Goal: Information Seeking & Learning: Learn about a topic

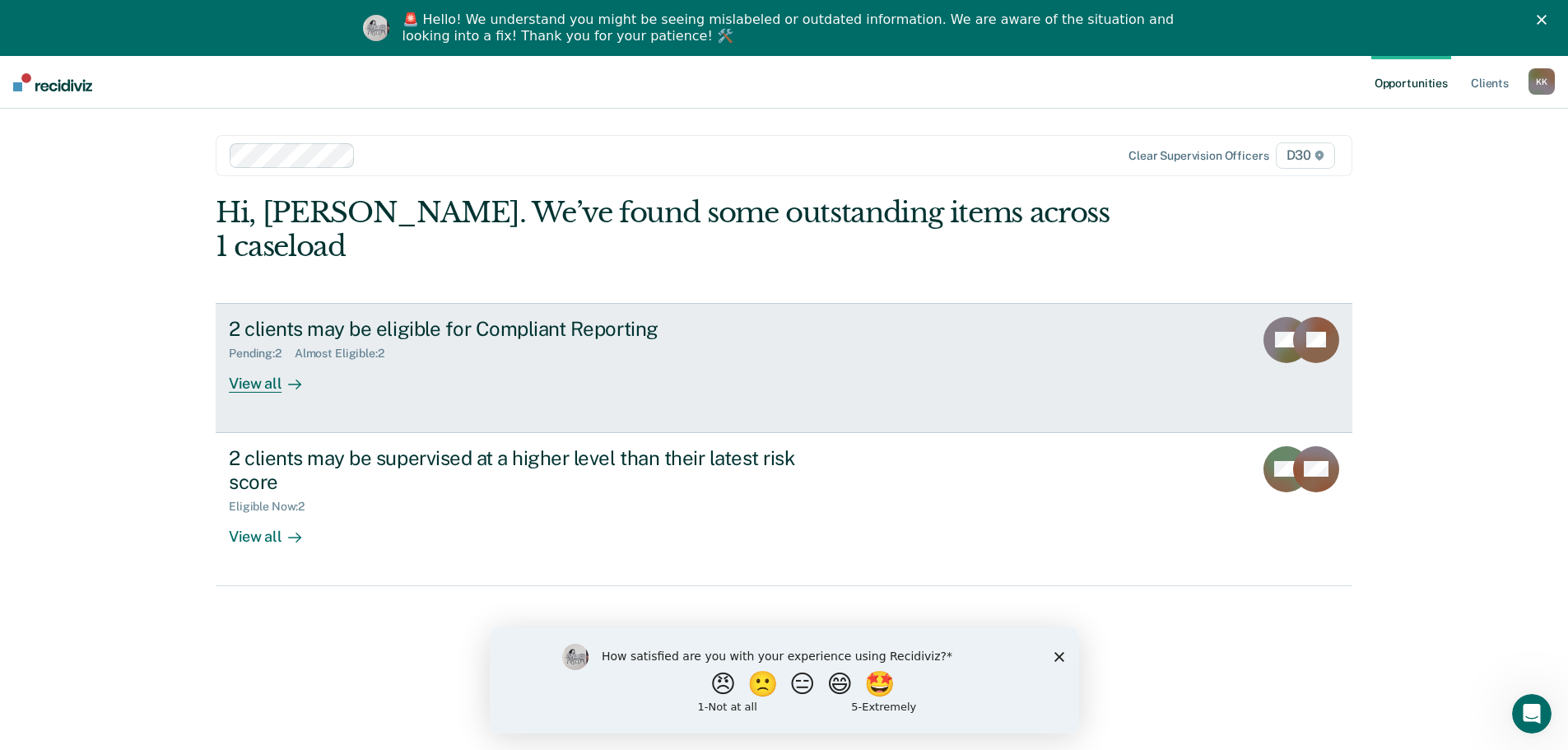
click at [250, 361] on div "View all" at bounding box center [275, 376] width 93 height 32
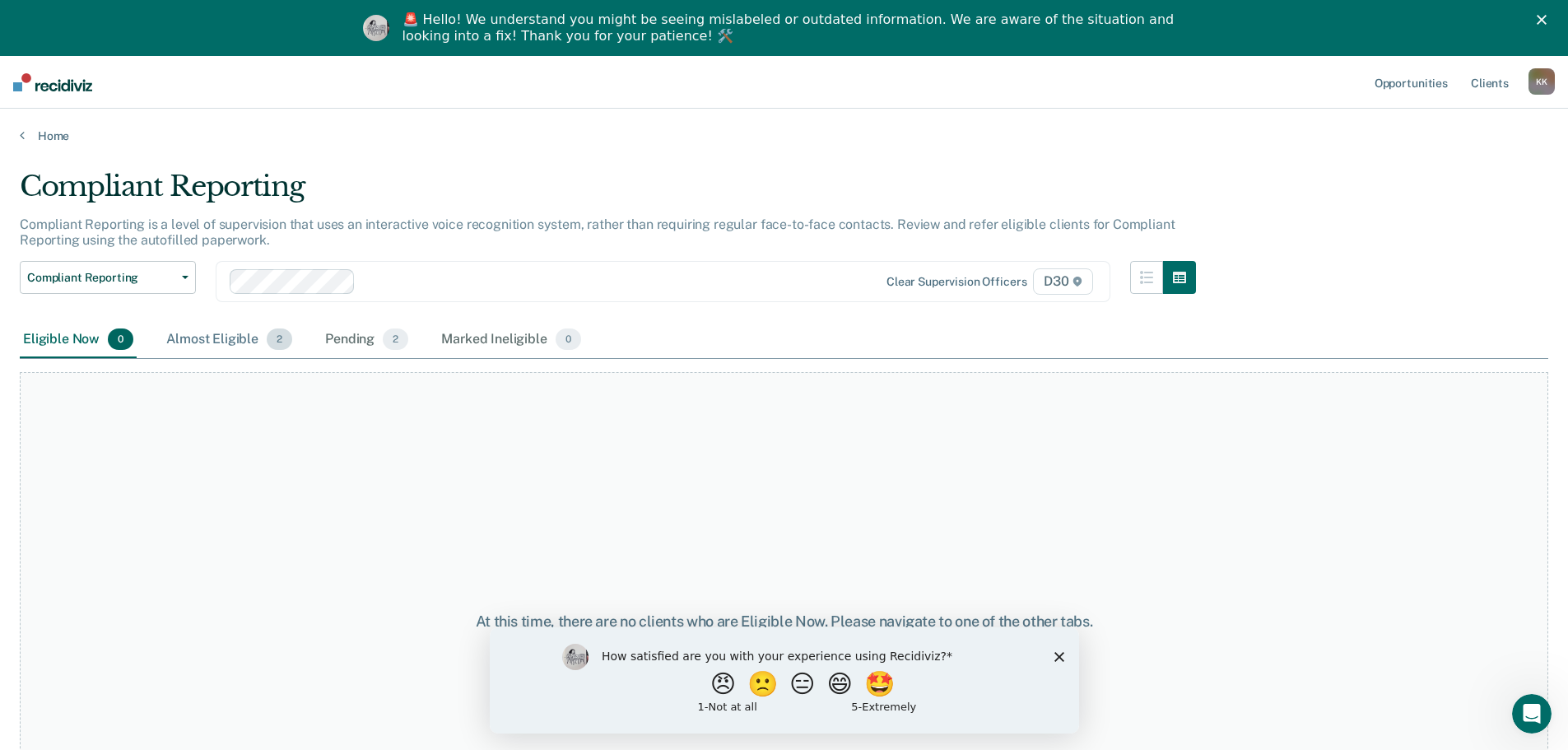
click at [222, 342] on div "Almost Eligible 2" at bounding box center [229, 340] width 132 height 36
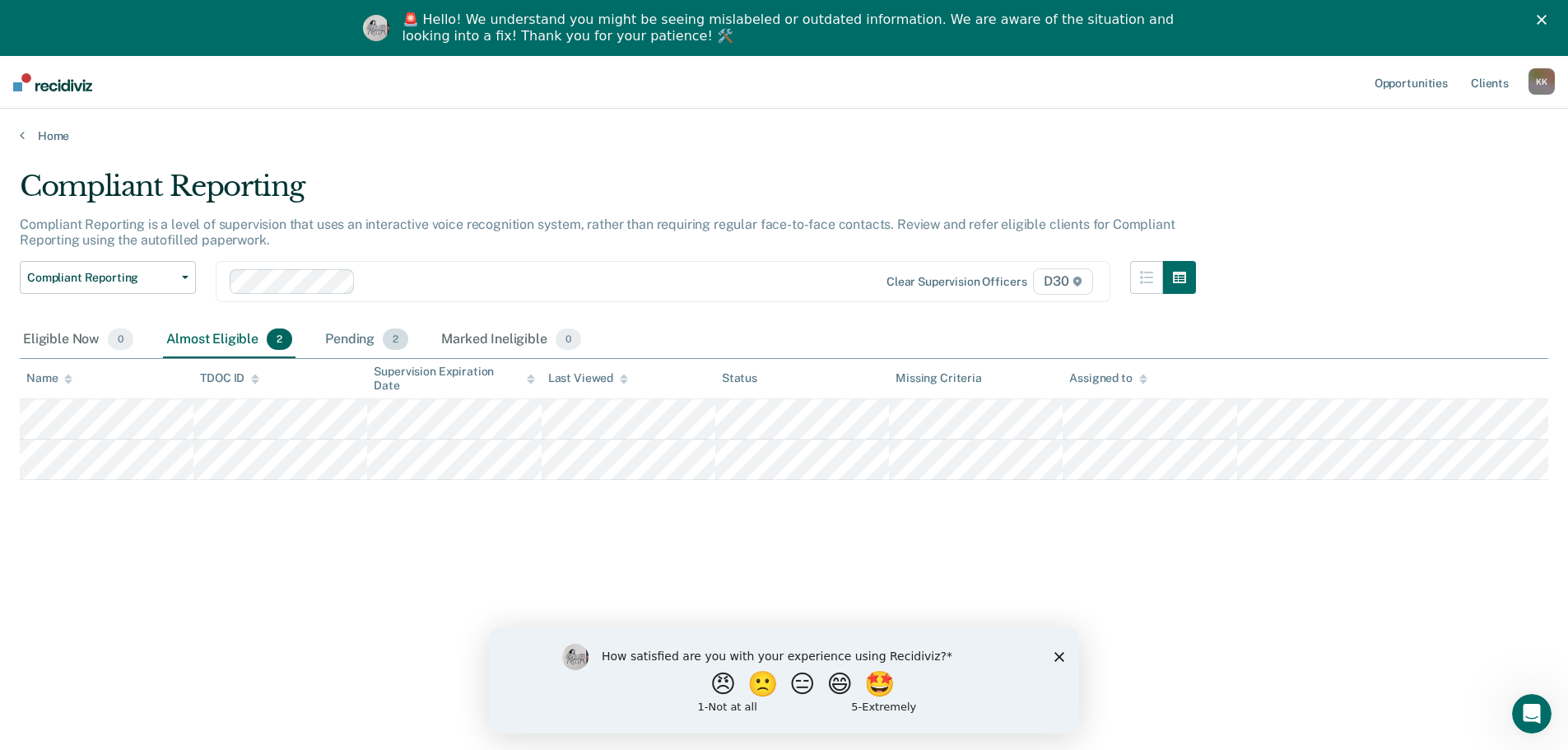
click at [336, 332] on div "Pending 2" at bounding box center [366, 340] width 90 height 36
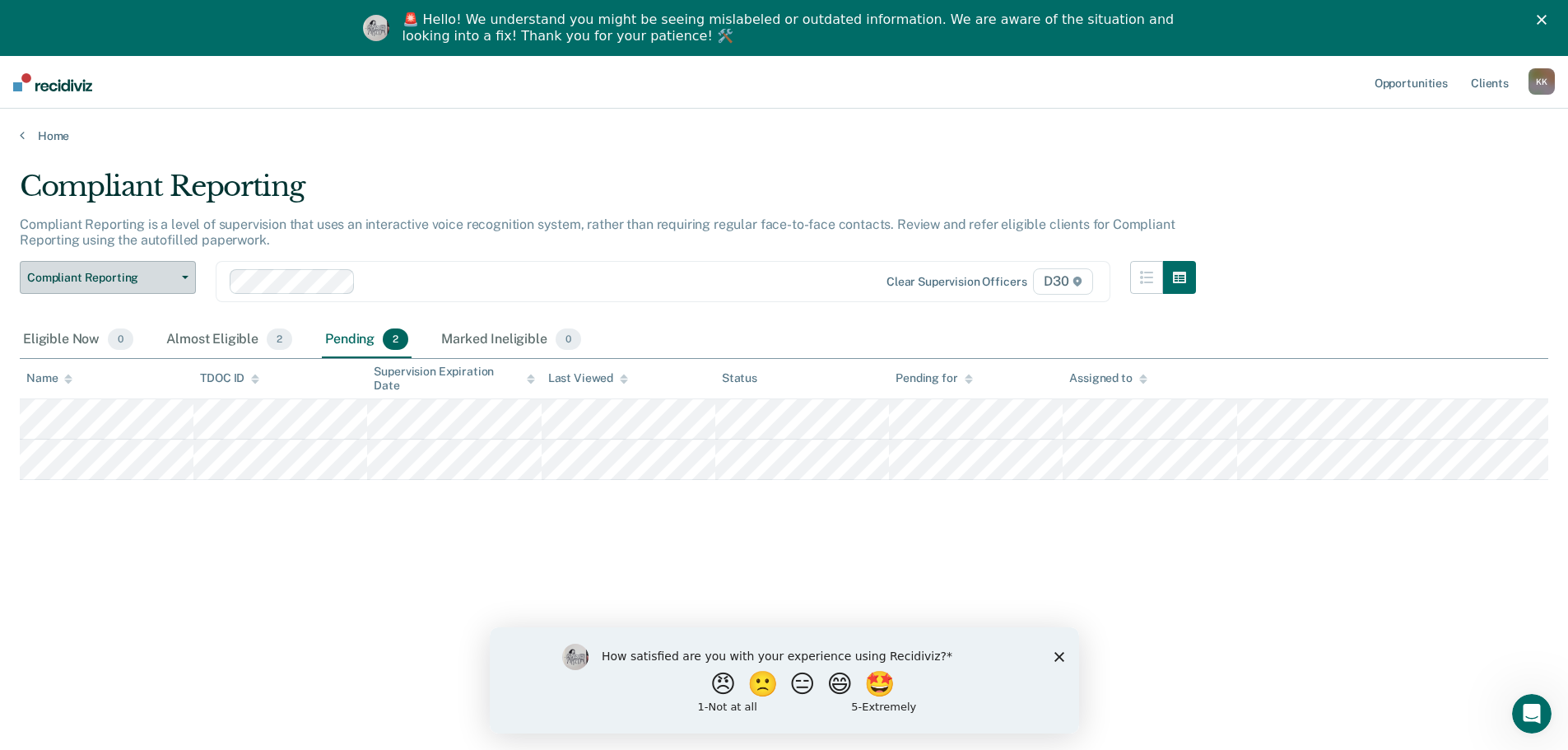
click at [153, 282] on span "Compliant Reporting" at bounding box center [101, 278] width 148 height 14
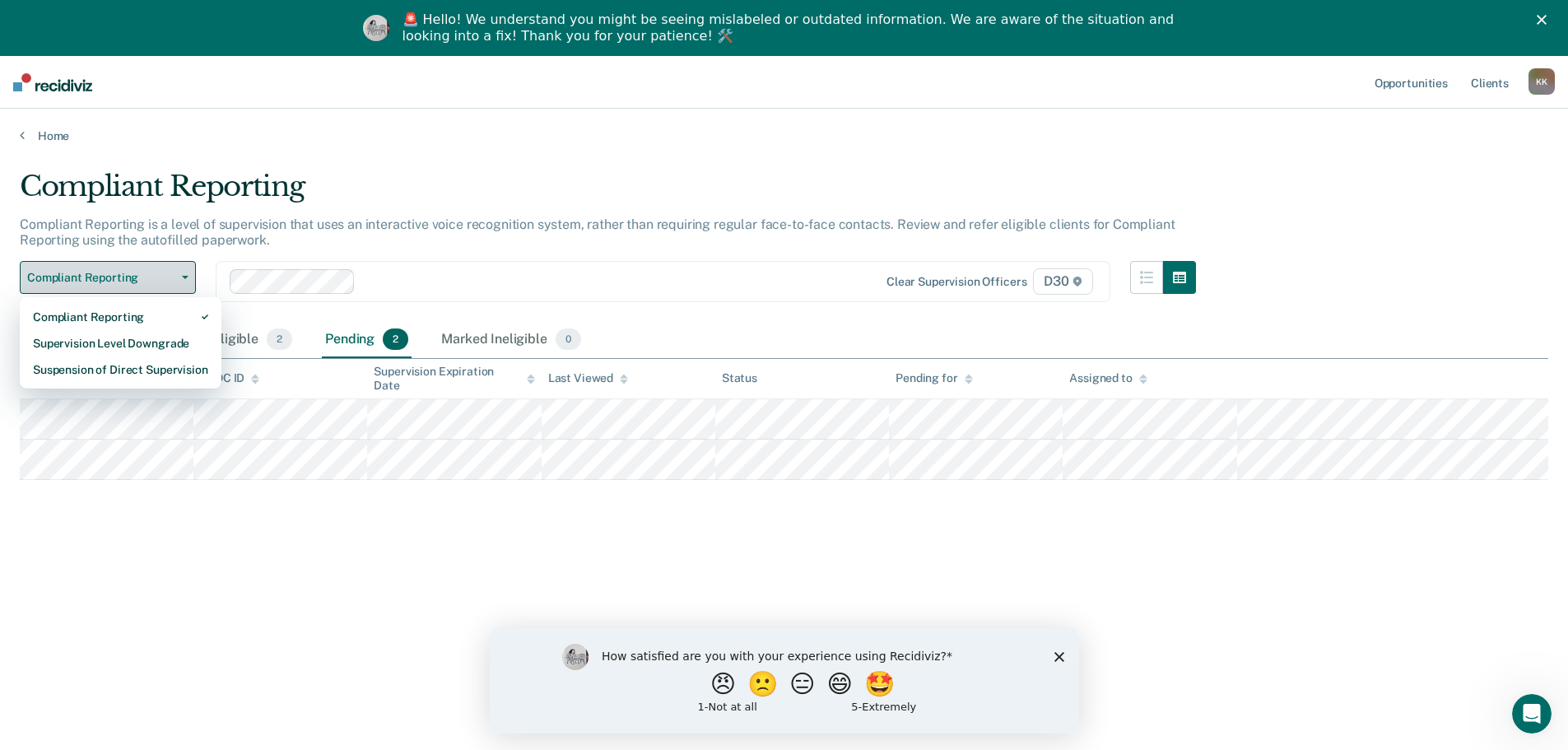
click at [153, 282] on span "Compliant Reporting" at bounding box center [101, 278] width 148 height 14
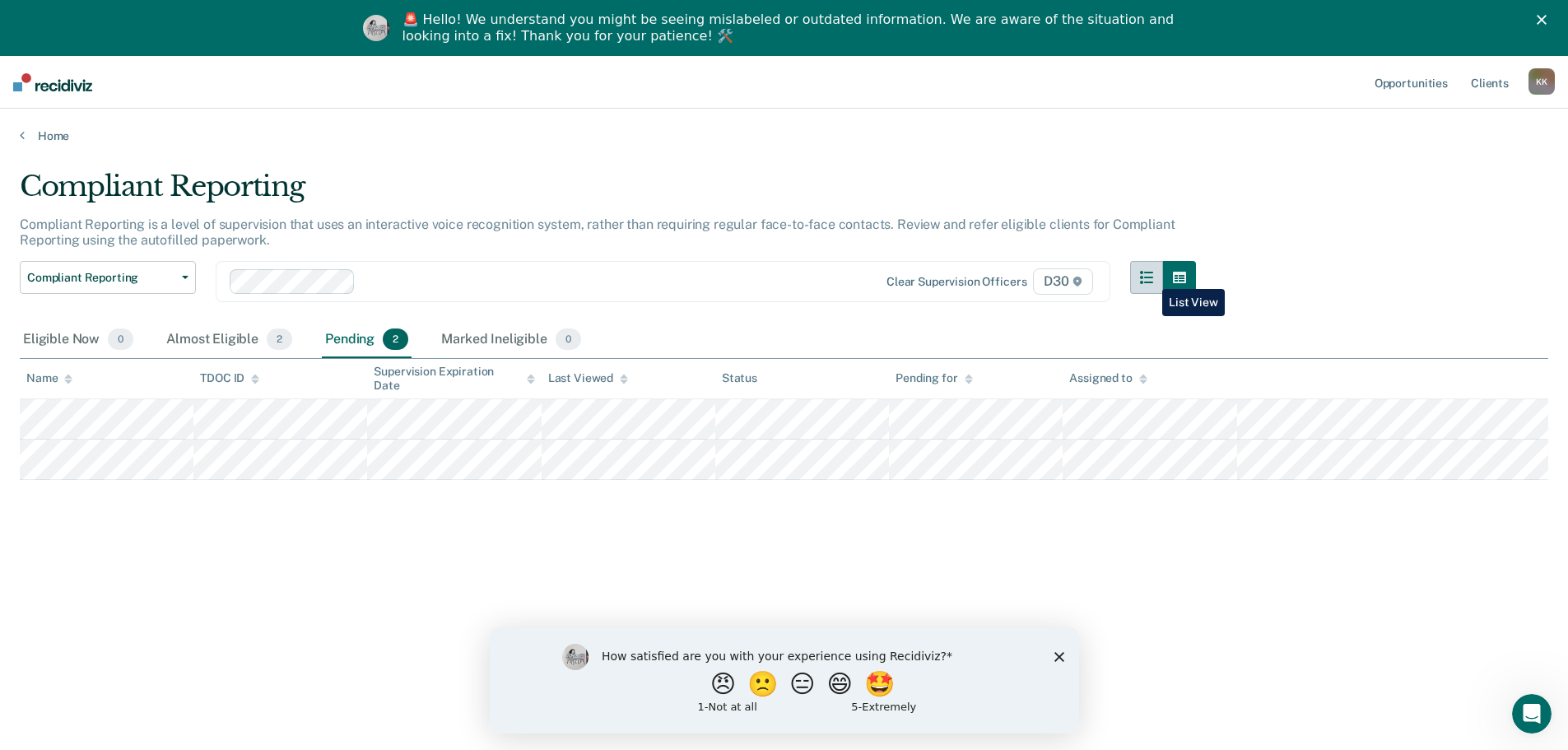
click at [1150, 277] on icon "button" at bounding box center [1146, 278] width 13 height 13
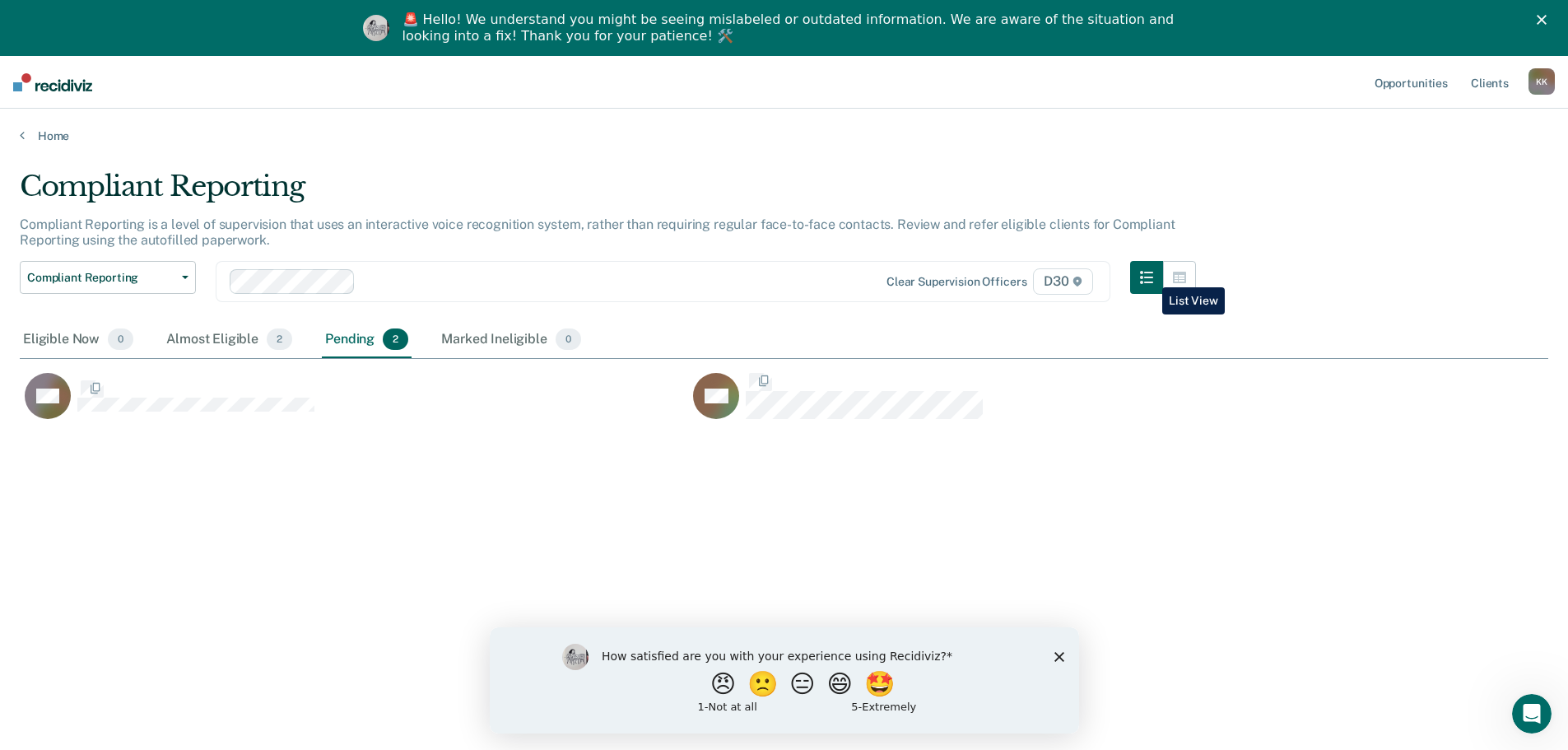
scroll to position [500, 1516]
click at [84, 332] on div "Eligible Now 0" at bounding box center [78, 340] width 117 height 36
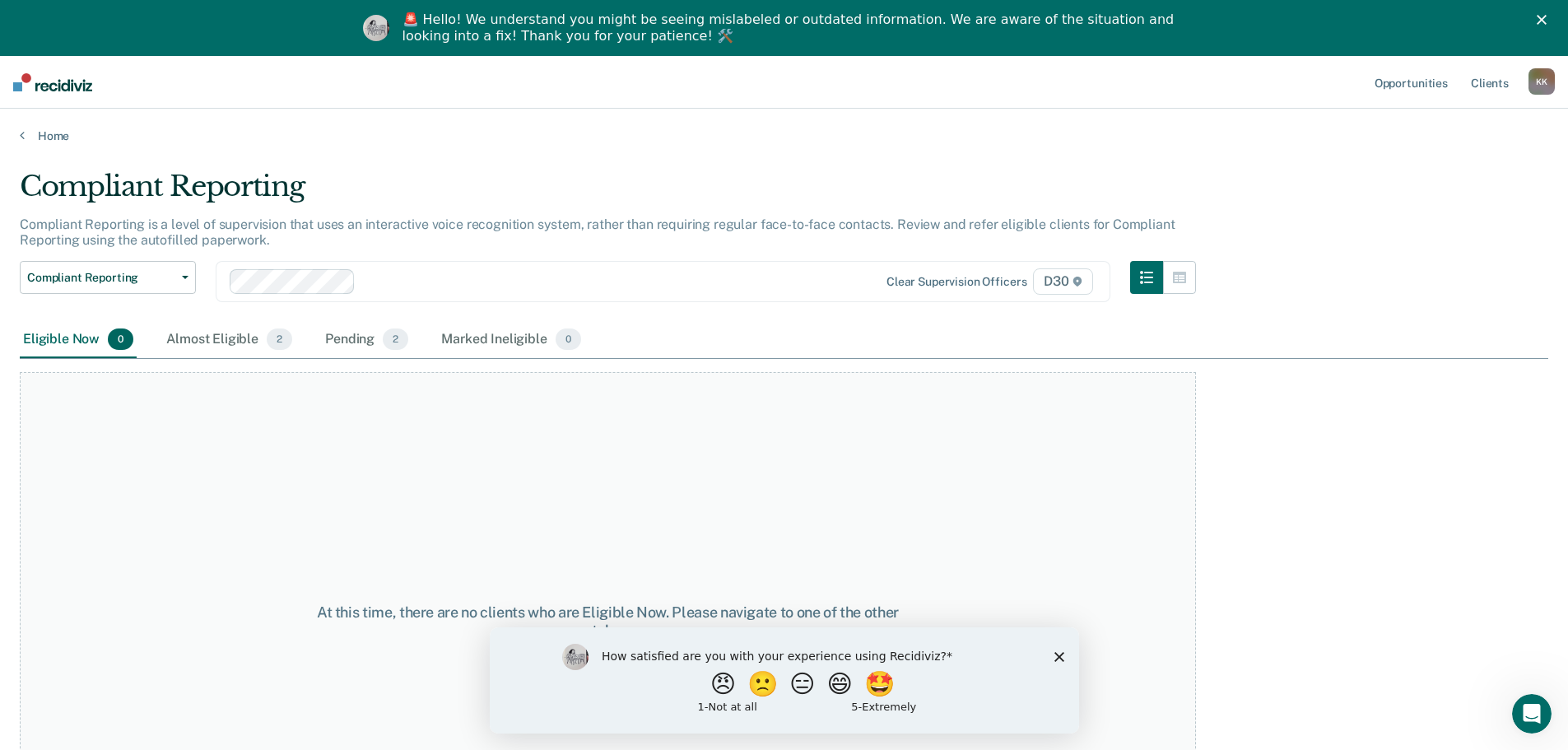
click at [54, 149] on main "Compliant Reporting Compliant Reporting is a level of supervision that uses an …" at bounding box center [784, 472] width 1568 height 658
click at [55, 138] on link "Home" at bounding box center [784, 136] width 1528 height 15
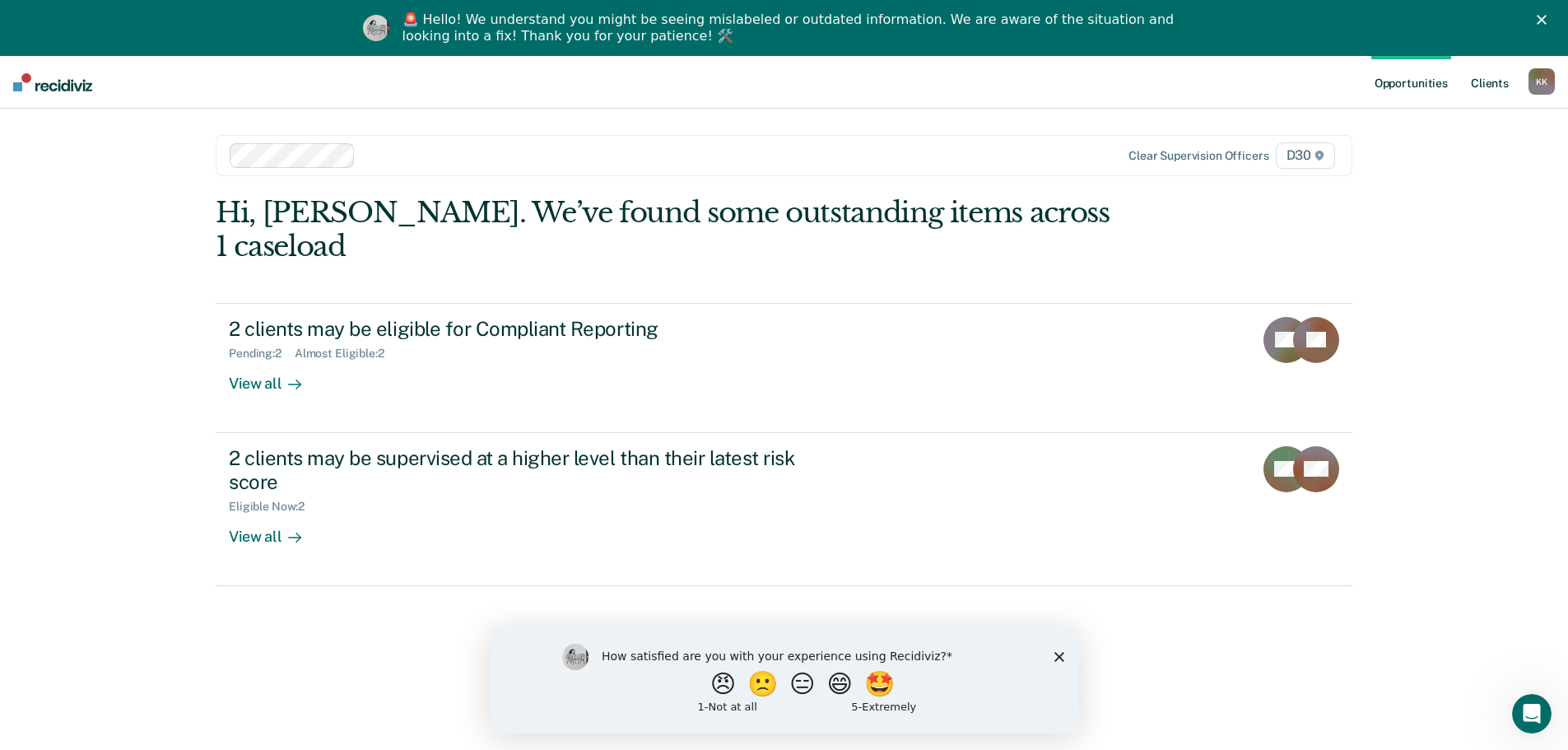
click at [1481, 80] on link "Client s" at bounding box center [1490, 83] width 45 height 53
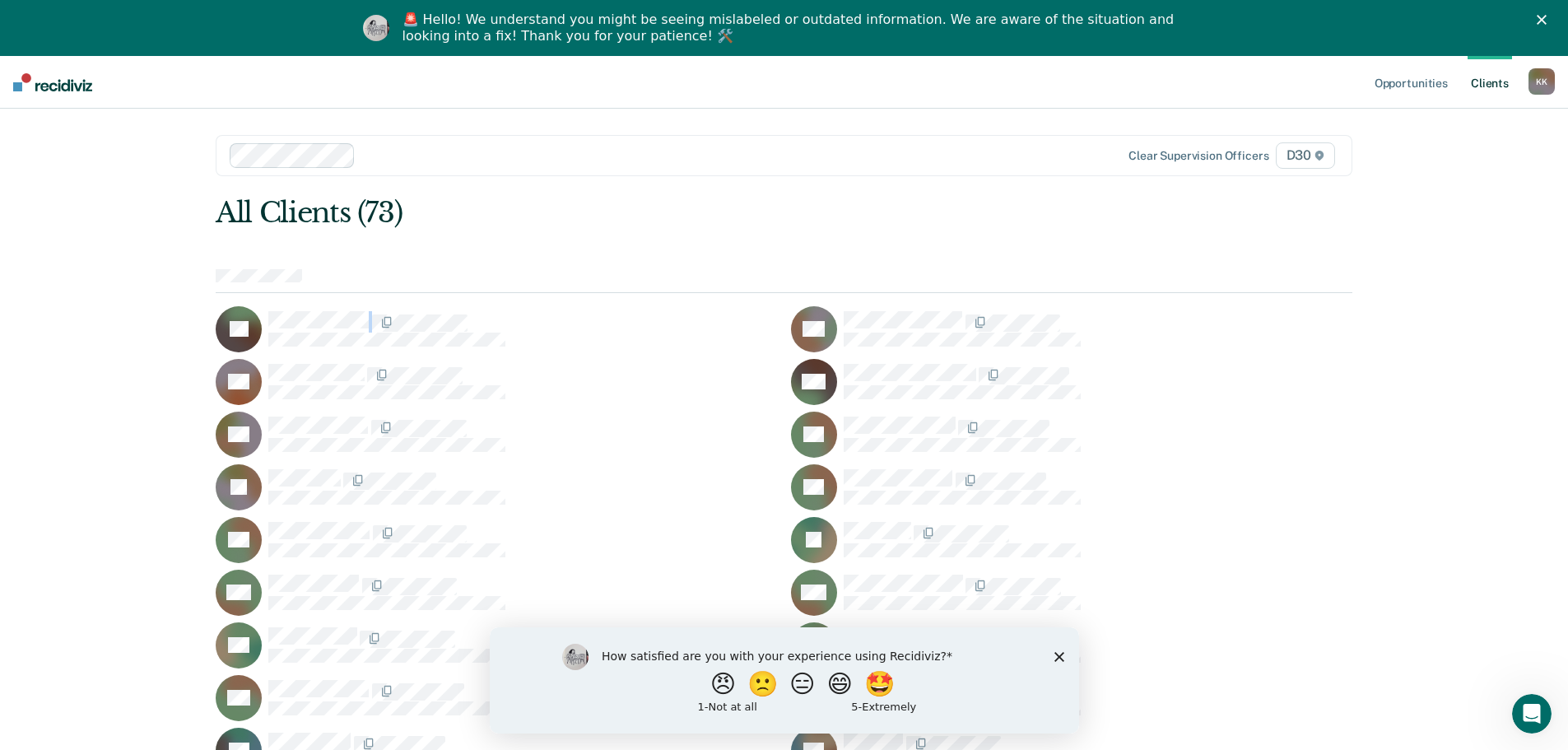
drag, startPoint x: 510, startPoint y: 299, endPoint x: 635, endPoint y: 315, distance: 126.0
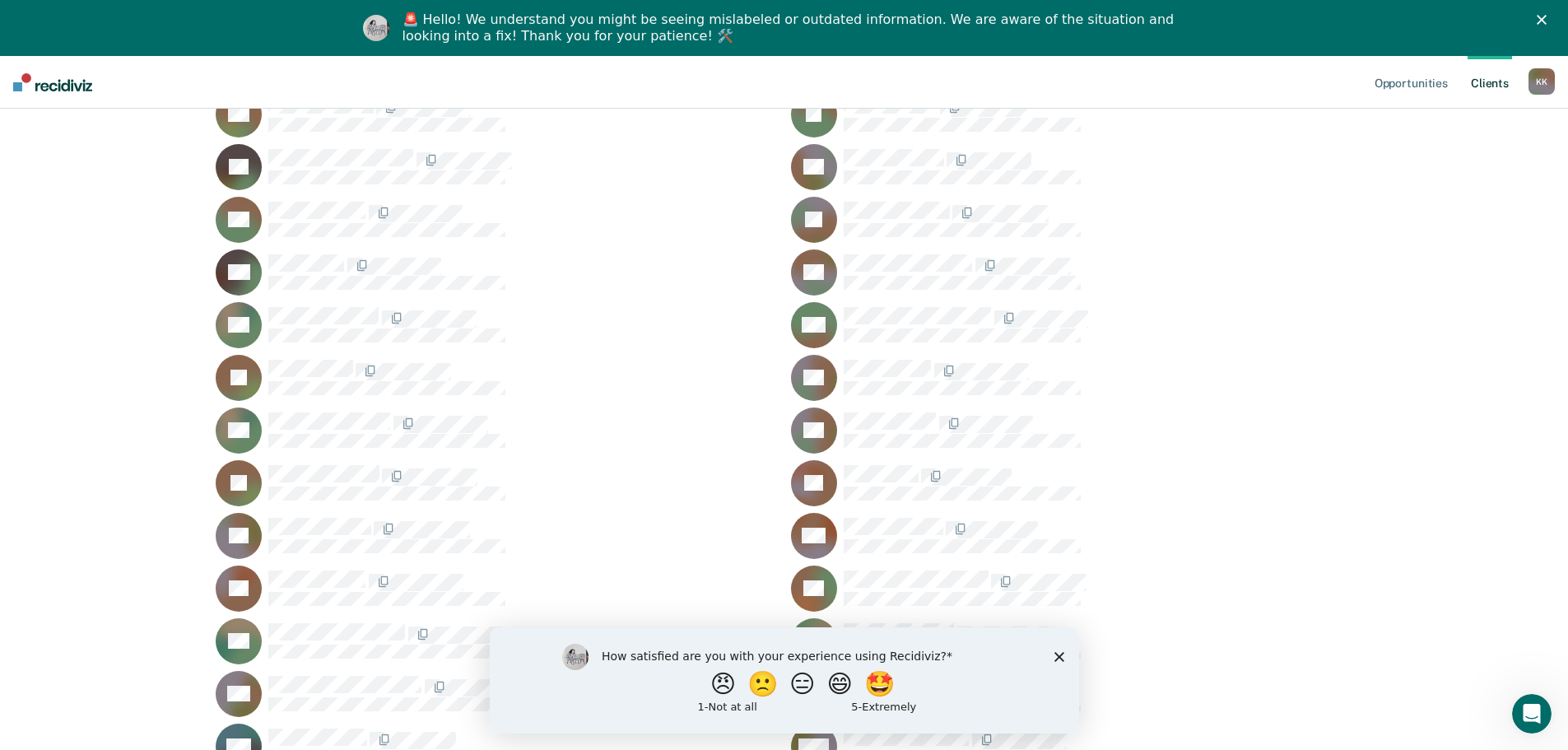
scroll to position [1398, 0]
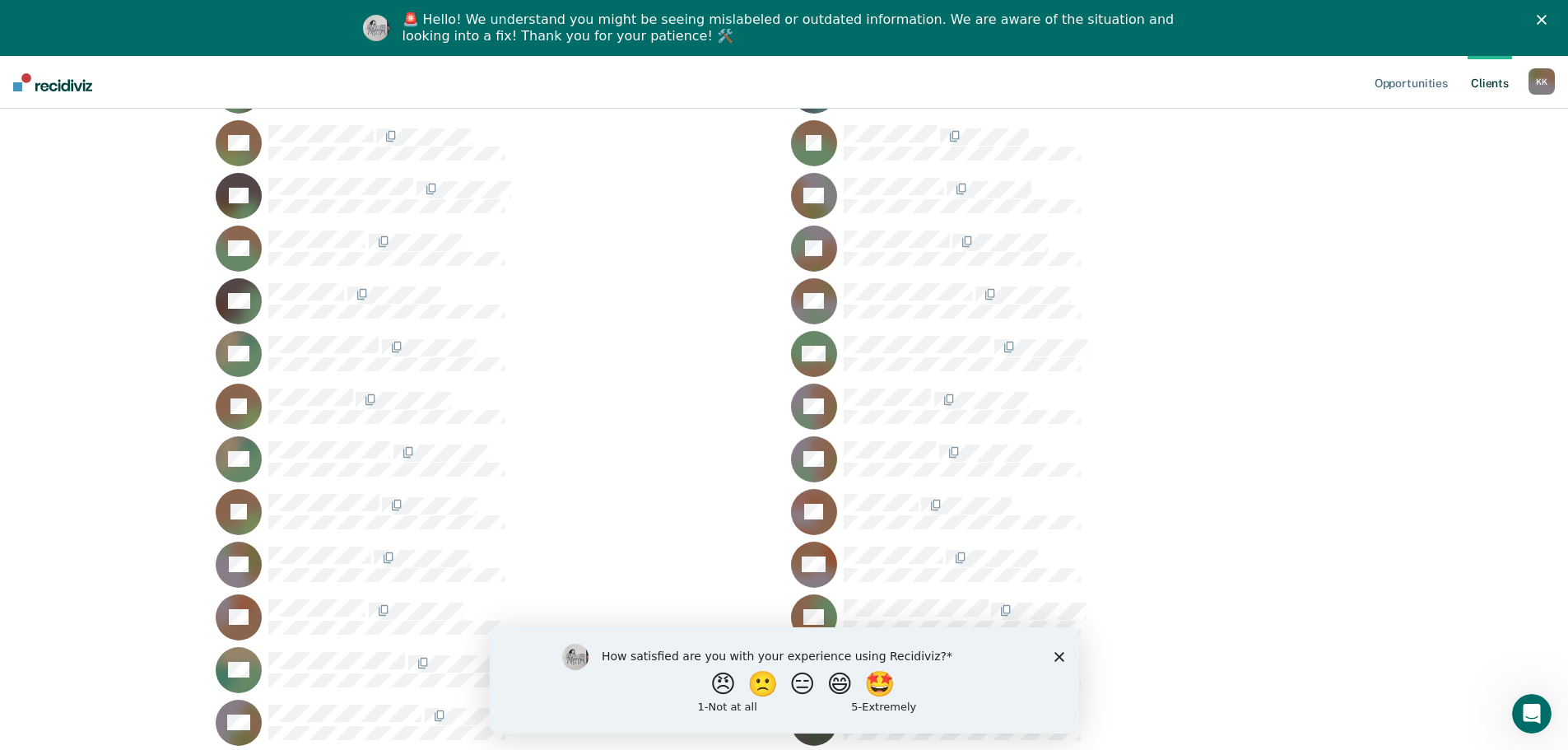
click at [1218, 356] on div at bounding box center [1098, 353] width 508 height 35
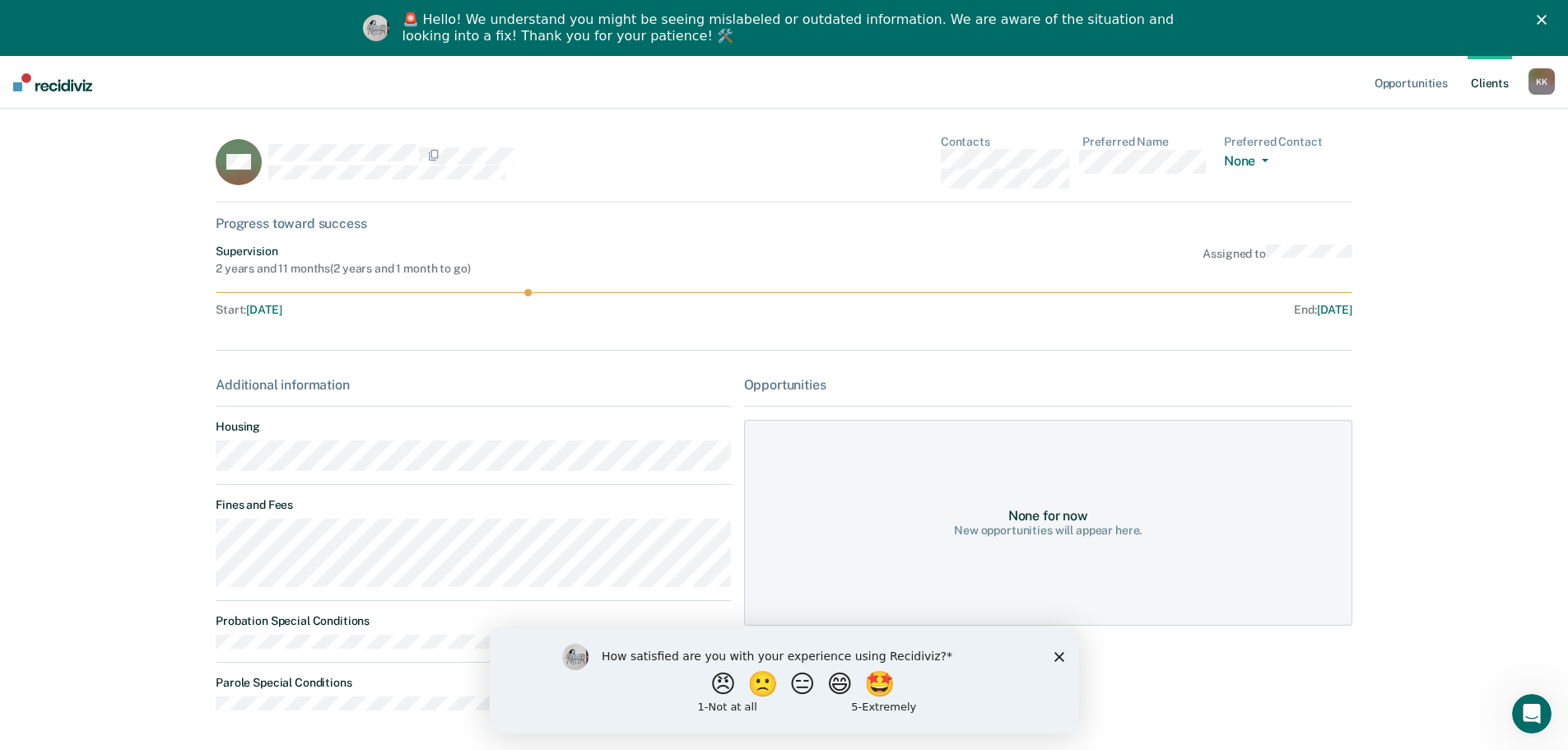
drag, startPoint x: 1508, startPoint y: 117, endPoint x: 1501, endPoint y: 95, distance: 23.1
click at [1501, 98] on div "Opportunities Client s [PERSON_NAME] K K Profile How it works Log Out Home MS C…" at bounding box center [784, 432] width 1568 height 753
click at [1501, 91] on link "Client s" at bounding box center [1490, 83] width 45 height 53
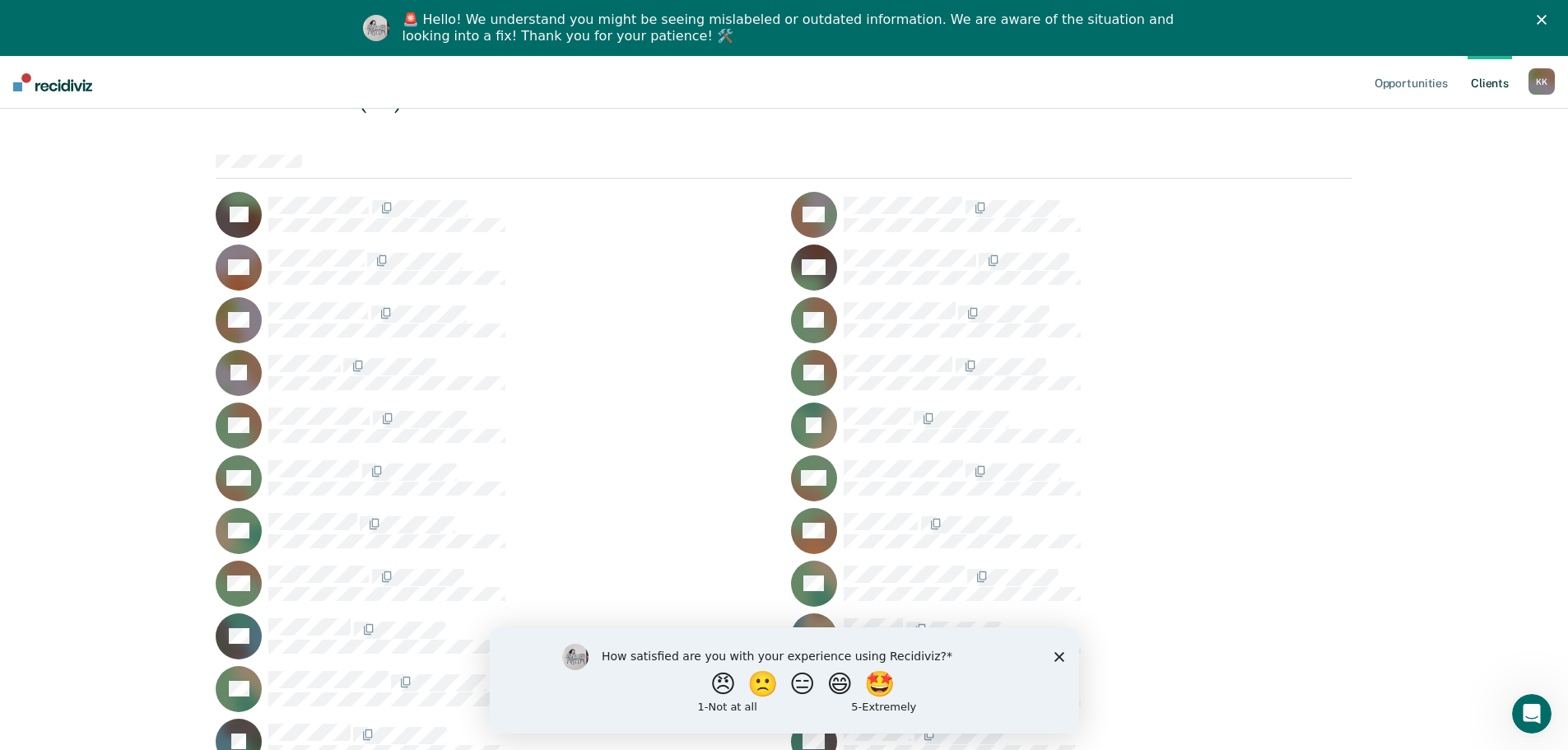
scroll to position [1315, 0]
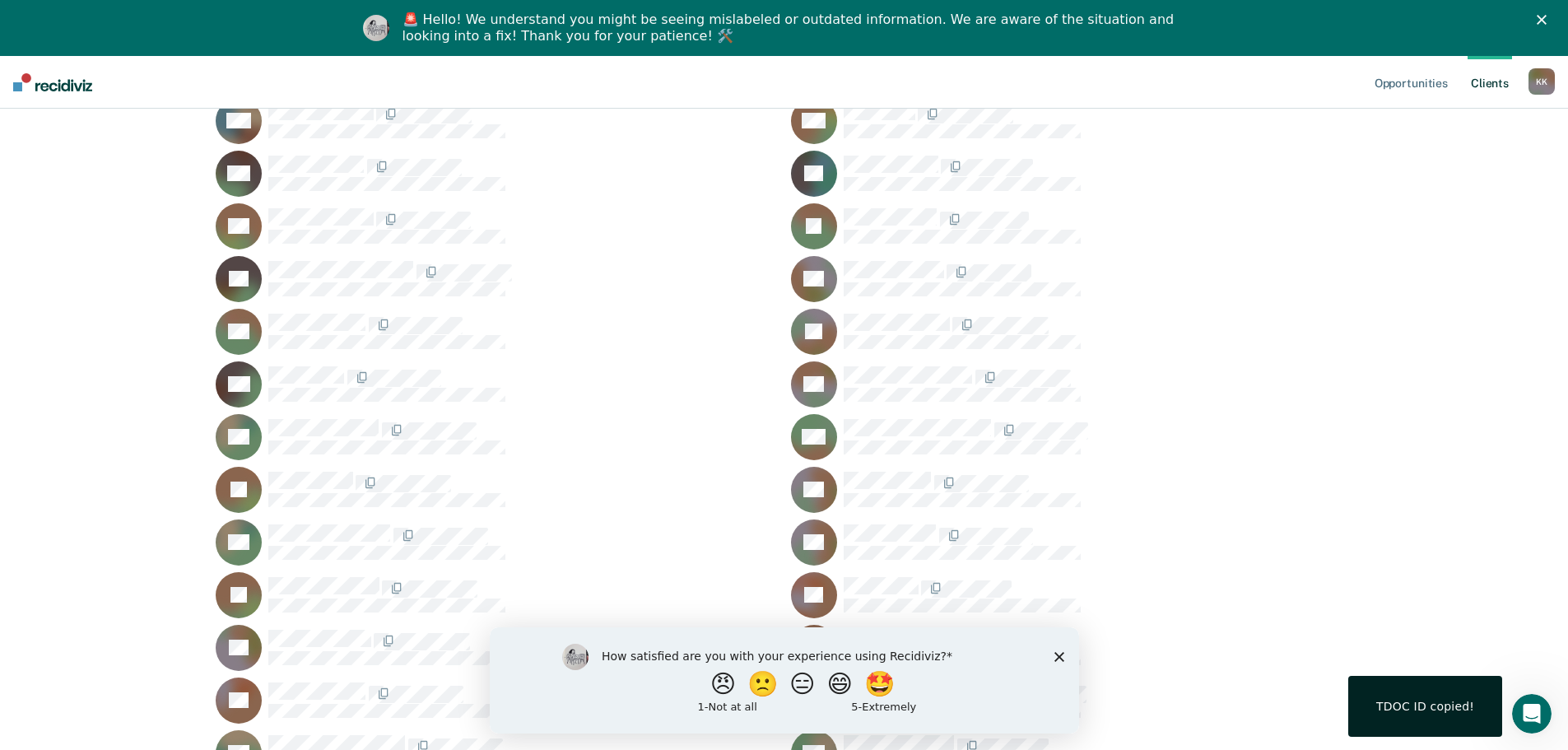
click at [251, 368] on icon at bounding box center [249, 401] width 69 height 73
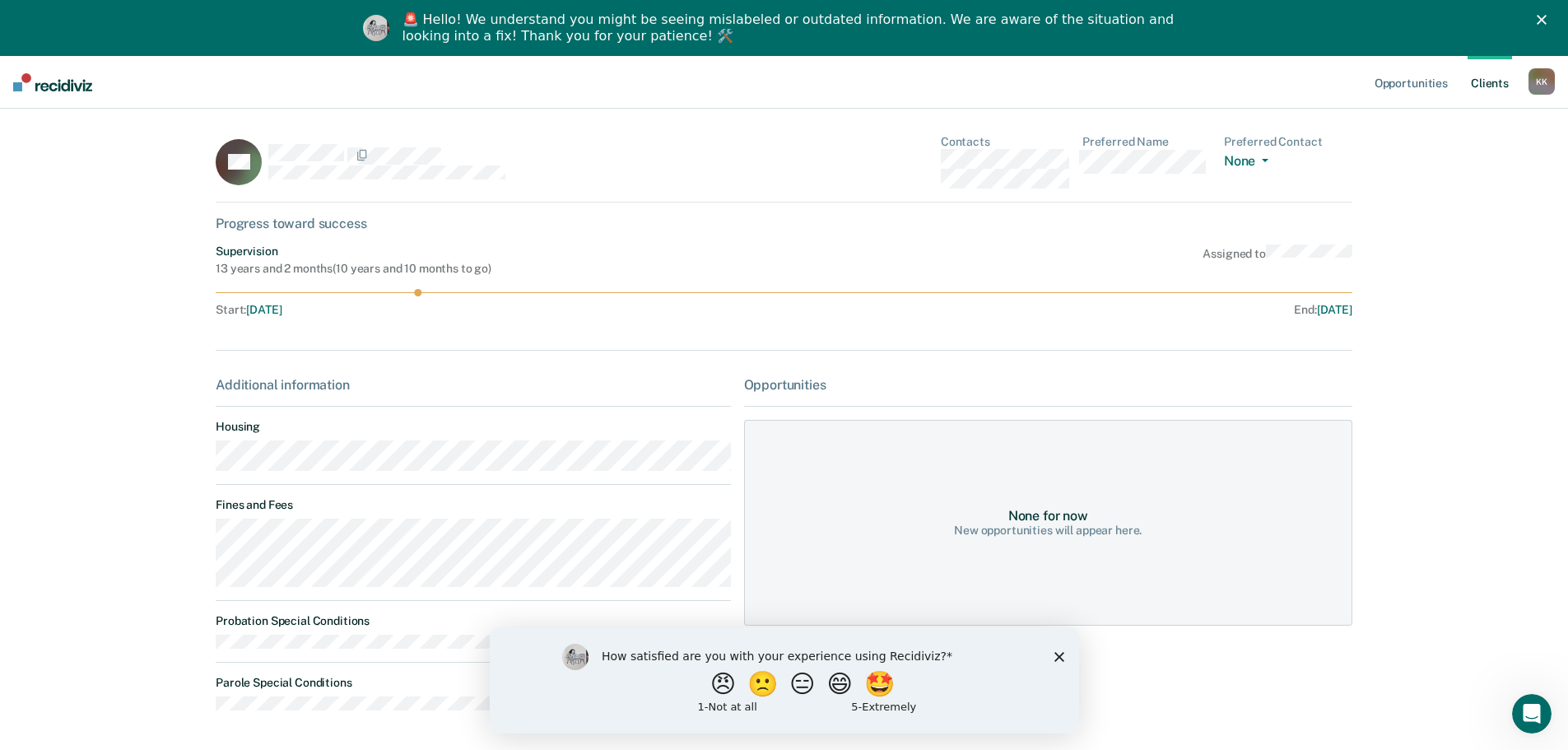
scroll to position [60, 0]
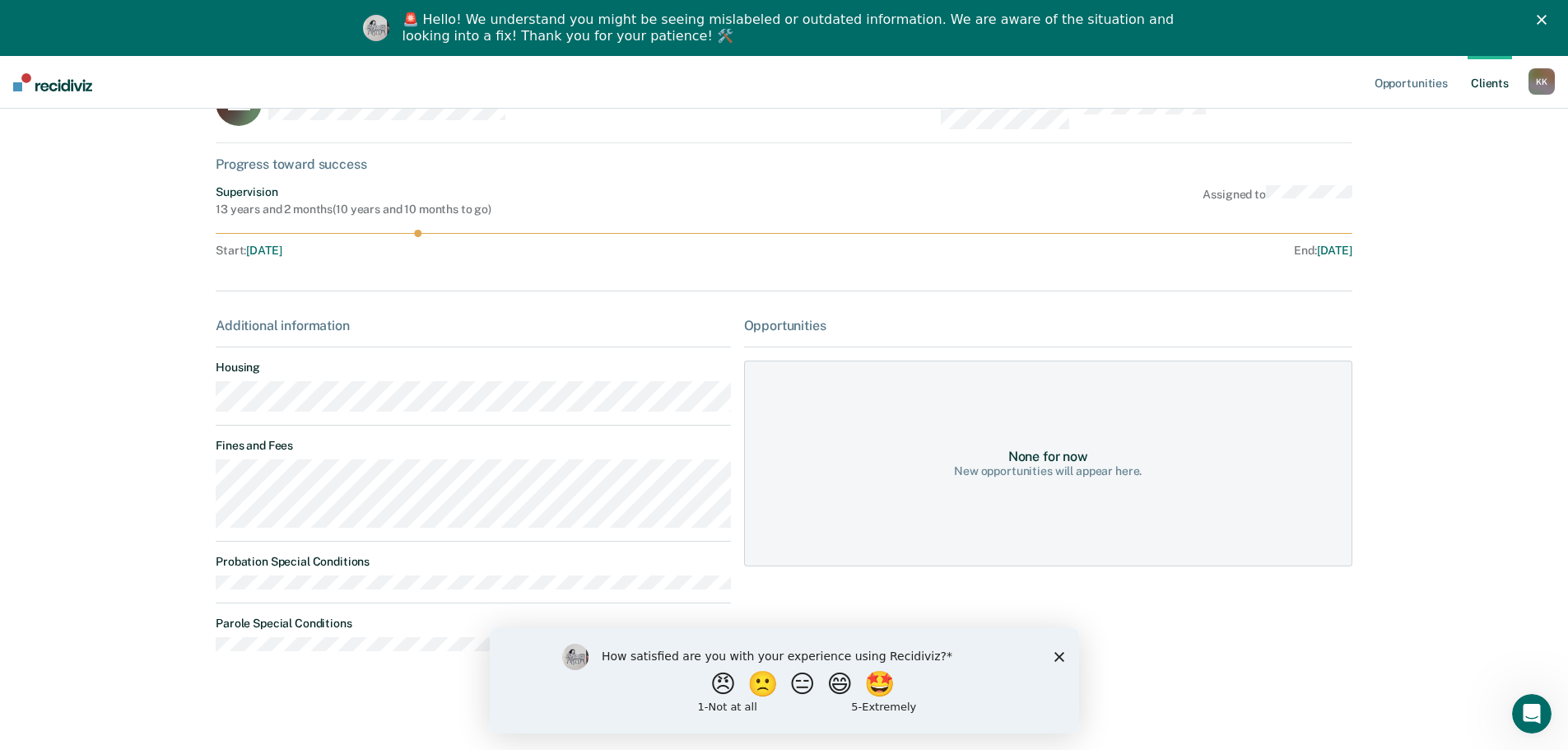
click at [1061, 653] on polygon "Close survey" at bounding box center [1059, 657] width 10 height 10
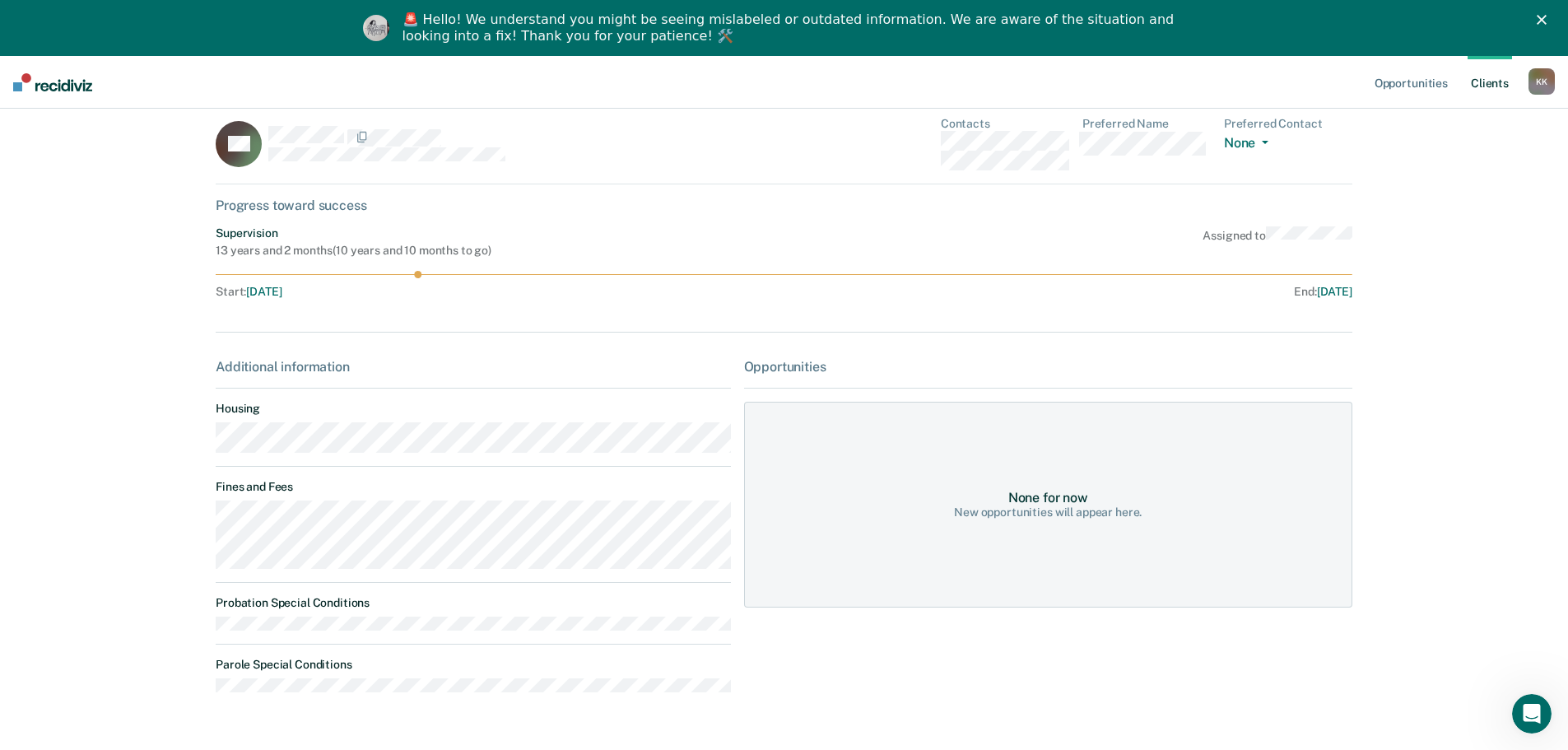
scroll to position [0, 0]
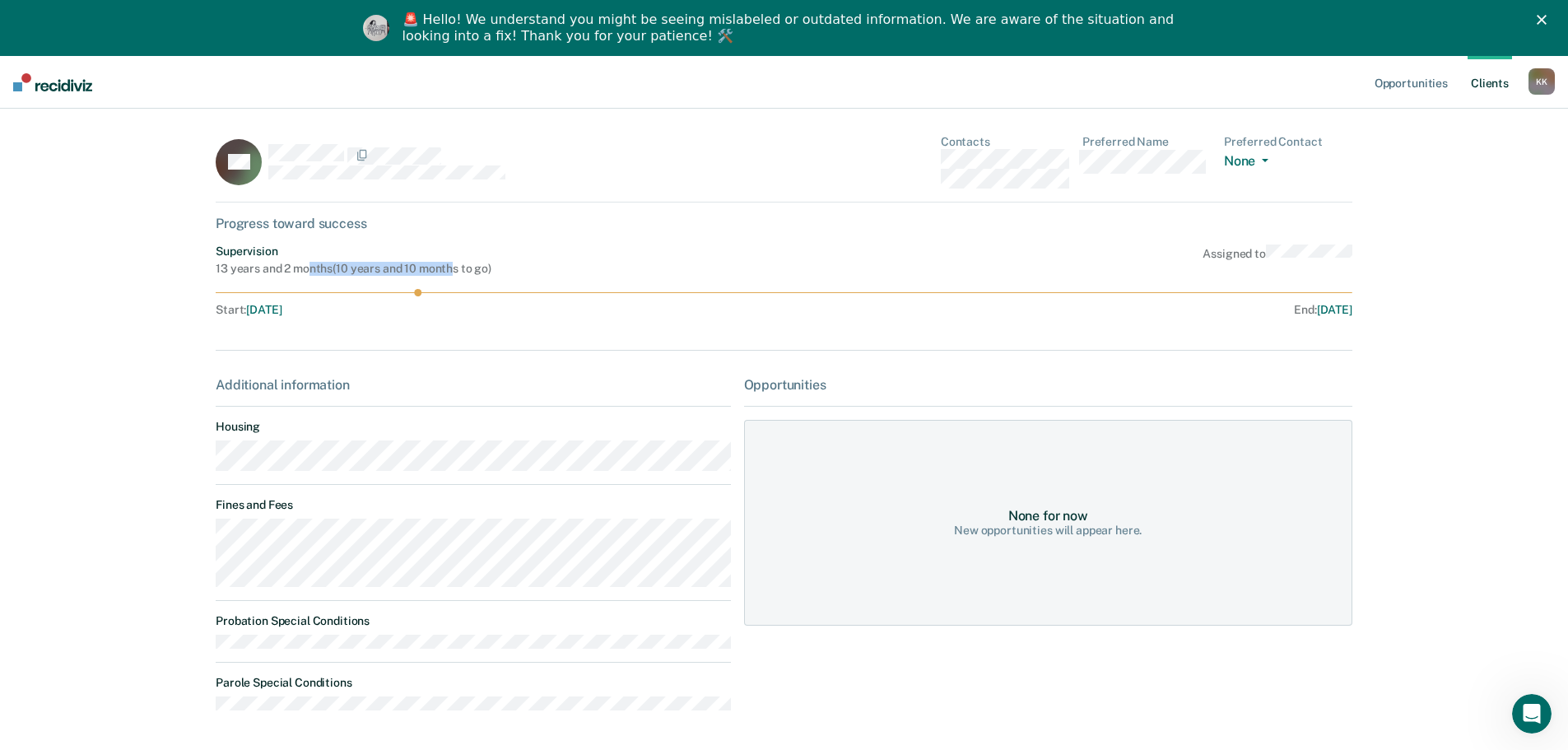
drag, startPoint x: 303, startPoint y: 268, endPoint x: 449, endPoint y: 271, distance: 146.0
click at [449, 271] on div "13 years and 2 months ( 10 years and 10 months to go )" at bounding box center [354, 269] width 276 height 14
drag, startPoint x: 234, startPoint y: 224, endPoint x: 365, endPoint y: 224, distance: 131.0
click at [365, 224] on div "Progress toward success" at bounding box center [784, 223] width 1137 height 16
drag, startPoint x: 248, startPoint y: 397, endPoint x: 376, endPoint y: 396, distance: 128.0
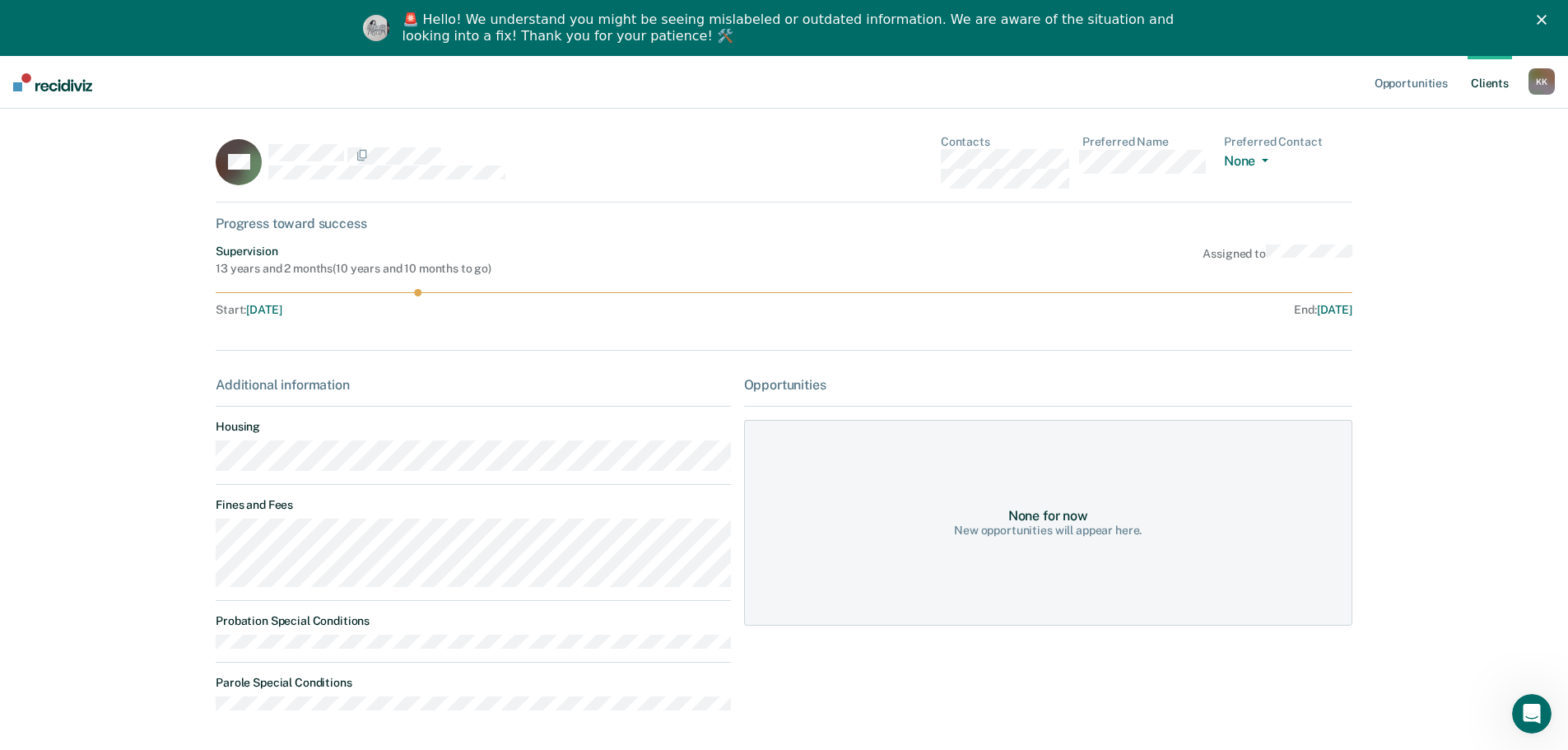
click at [376, 396] on div "Additional information Housing Fines and Fees Probation Special Conditions Paro…" at bounding box center [473, 550] width 514 height 346
